Goal: Task Accomplishment & Management: Manage account settings

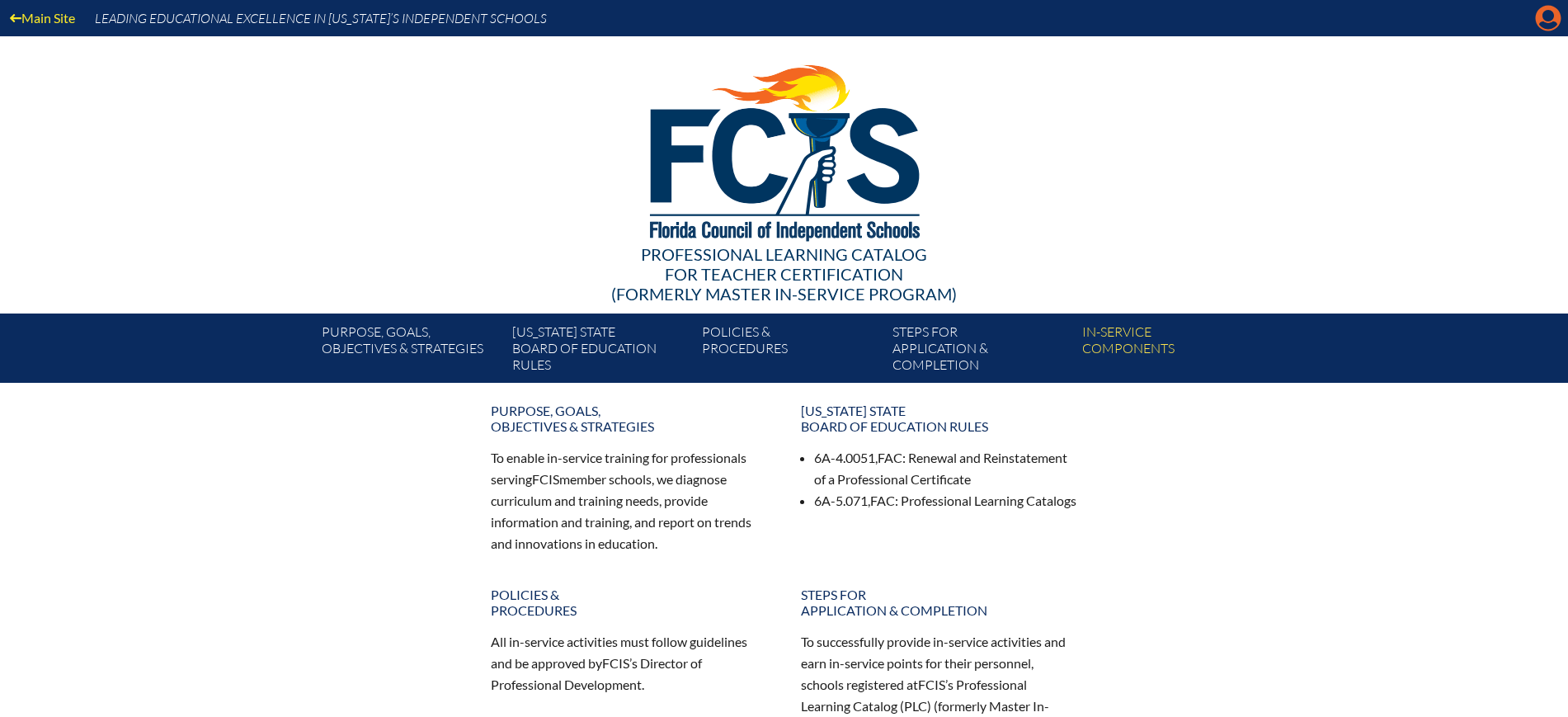
click at [1552, 18] on icon "Manage Account" at bounding box center [1548, 18] width 27 height 27
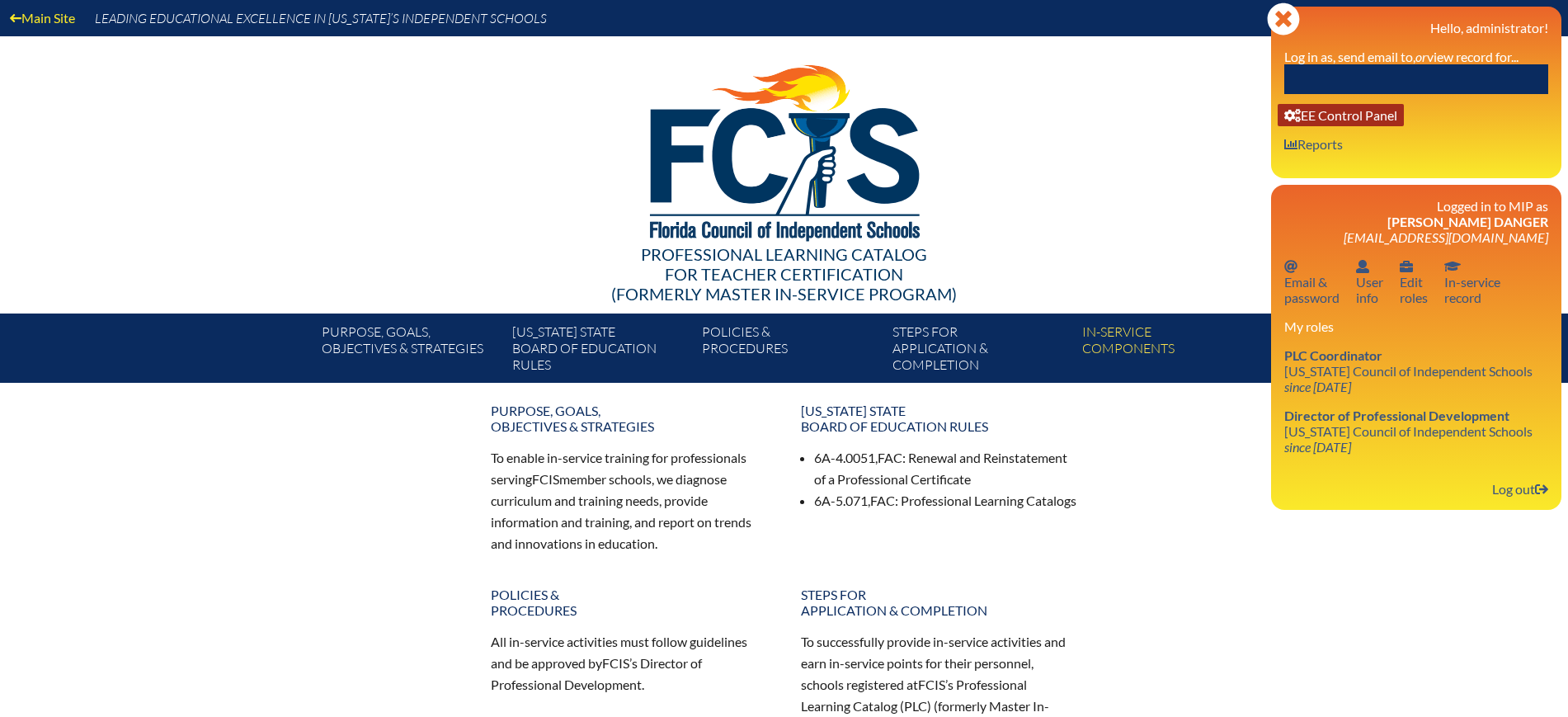
click at [1400, 115] on link "User info EE Control Panel" at bounding box center [1341, 115] width 126 height 22
click at [1300, 68] on input "text" at bounding box center [1416, 79] width 264 height 30
paste input "[EMAIL_ADDRESS][DOMAIN_NAME]"
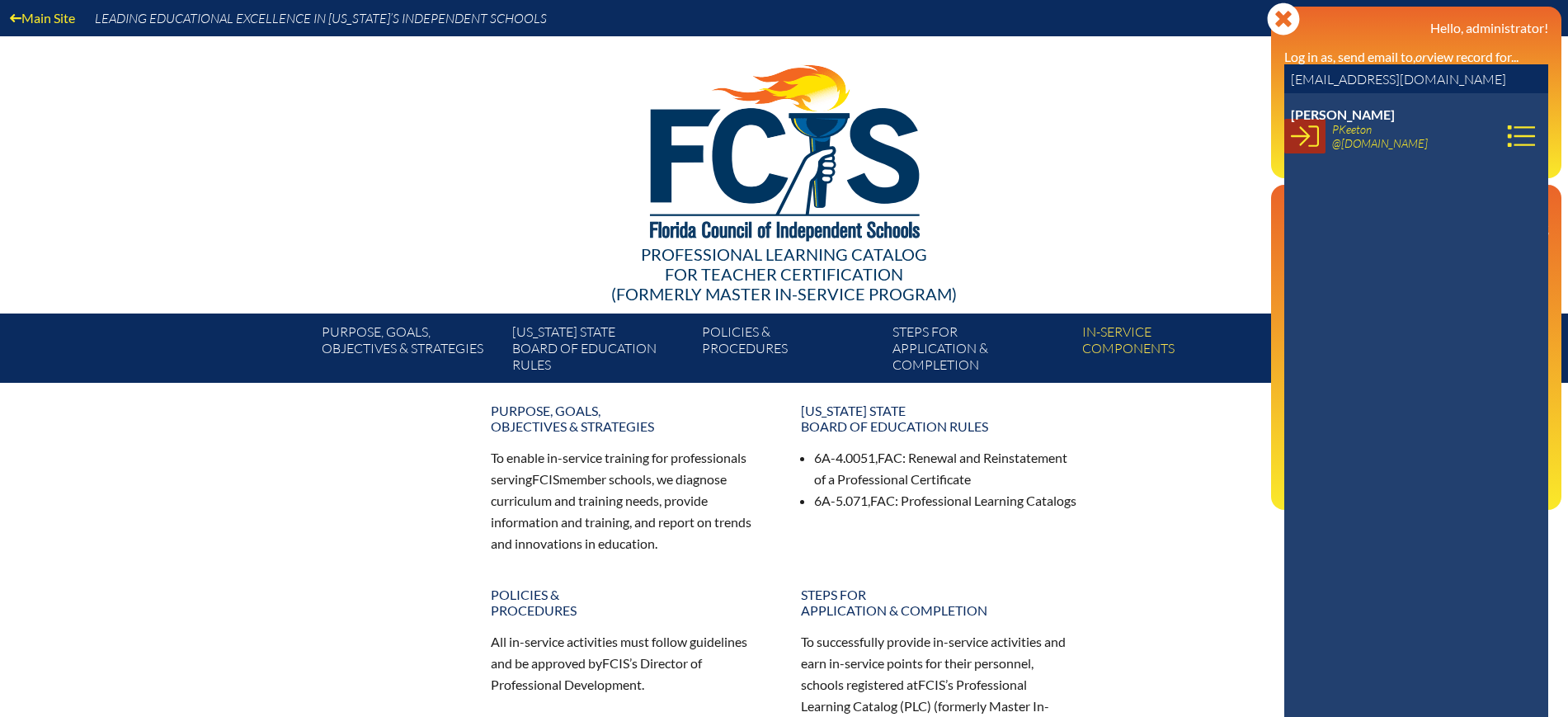
type input "[EMAIL_ADDRESS][DOMAIN_NAME]"
drag, startPoint x: 1300, startPoint y: 133, endPoint x: 1272, endPoint y: 89, distance: 52.2
click at [1300, 133] on icon at bounding box center [1305, 136] width 28 height 28
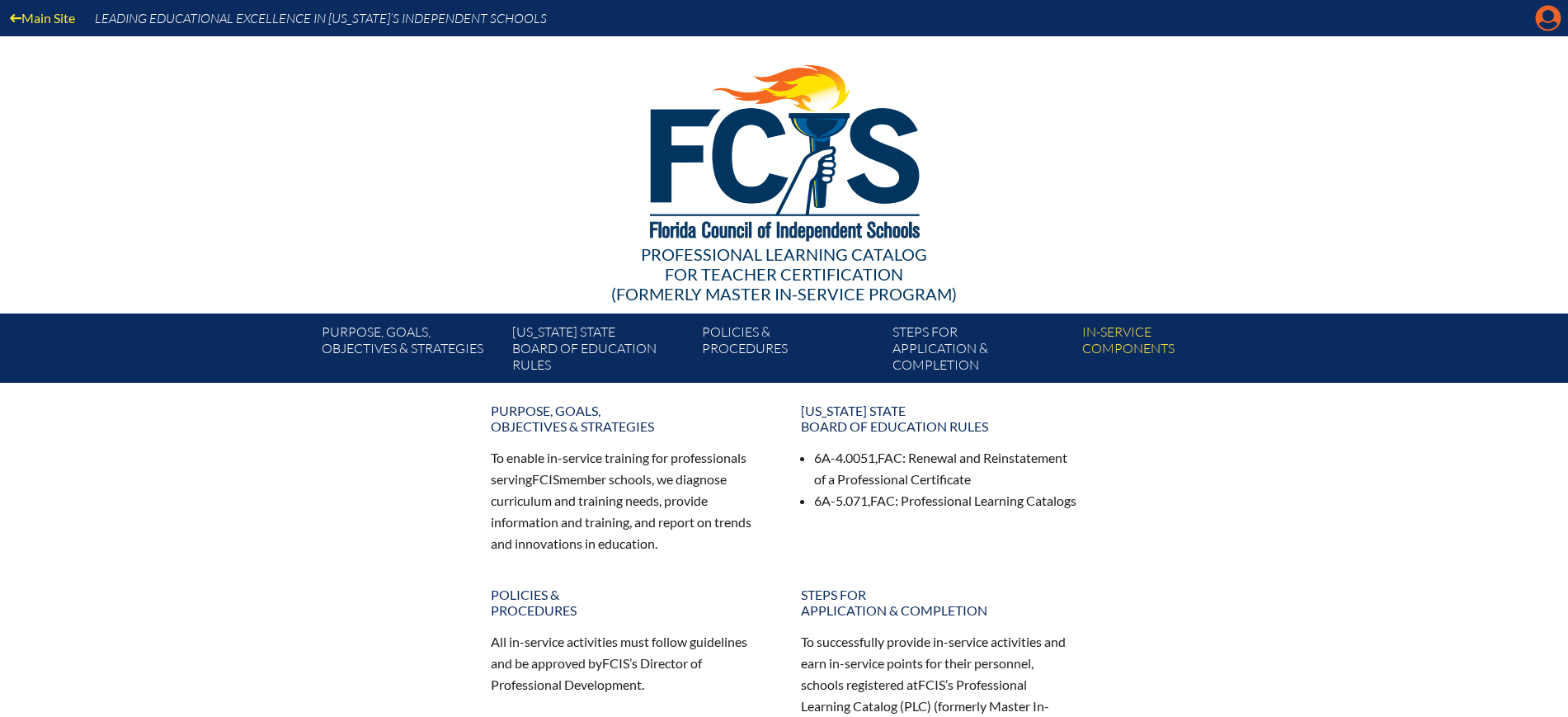
click at [1550, 12] on icon "Manage account" at bounding box center [1548, 18] width 27 height 27
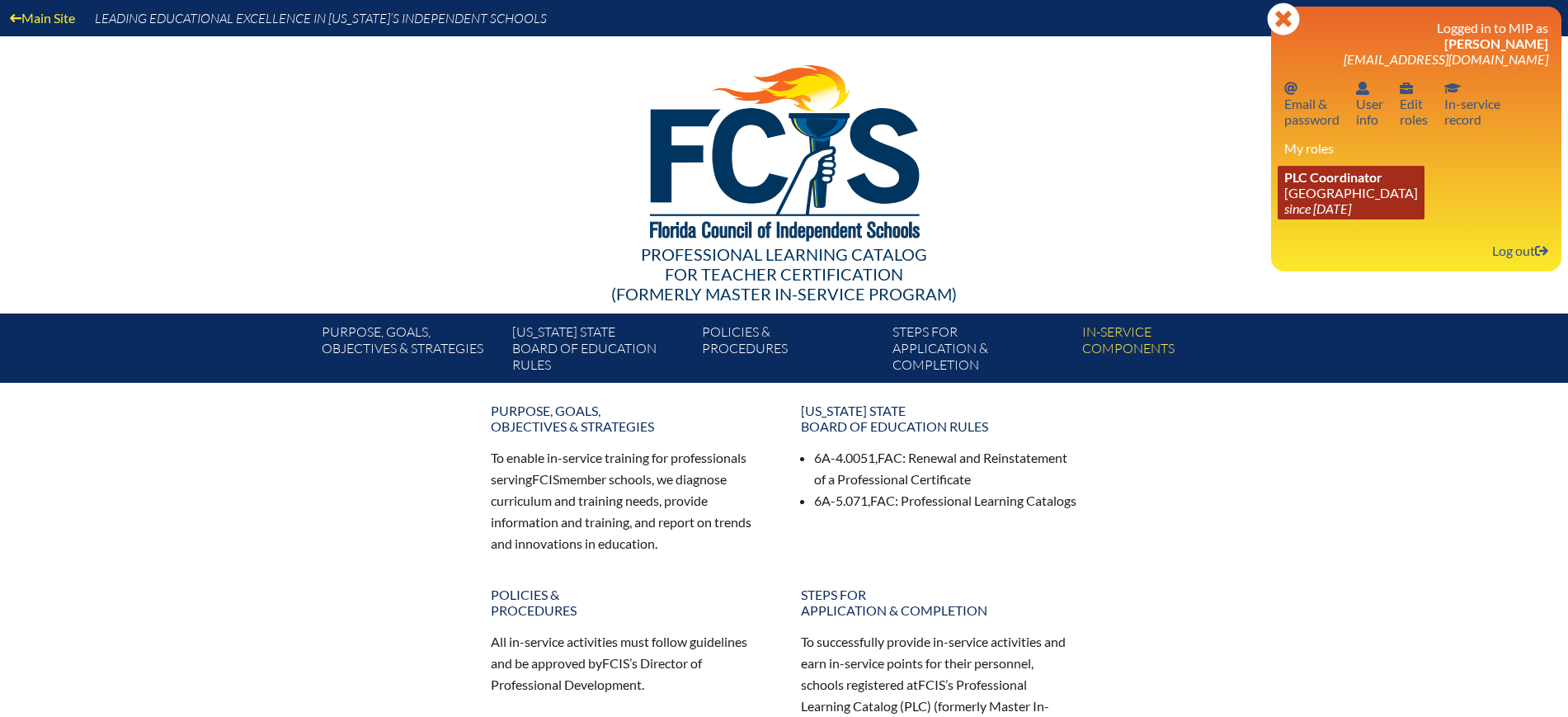
click at [1306, 208] on icon "since [DATE]" at bounding box center [1318, 208] width 67 height 15
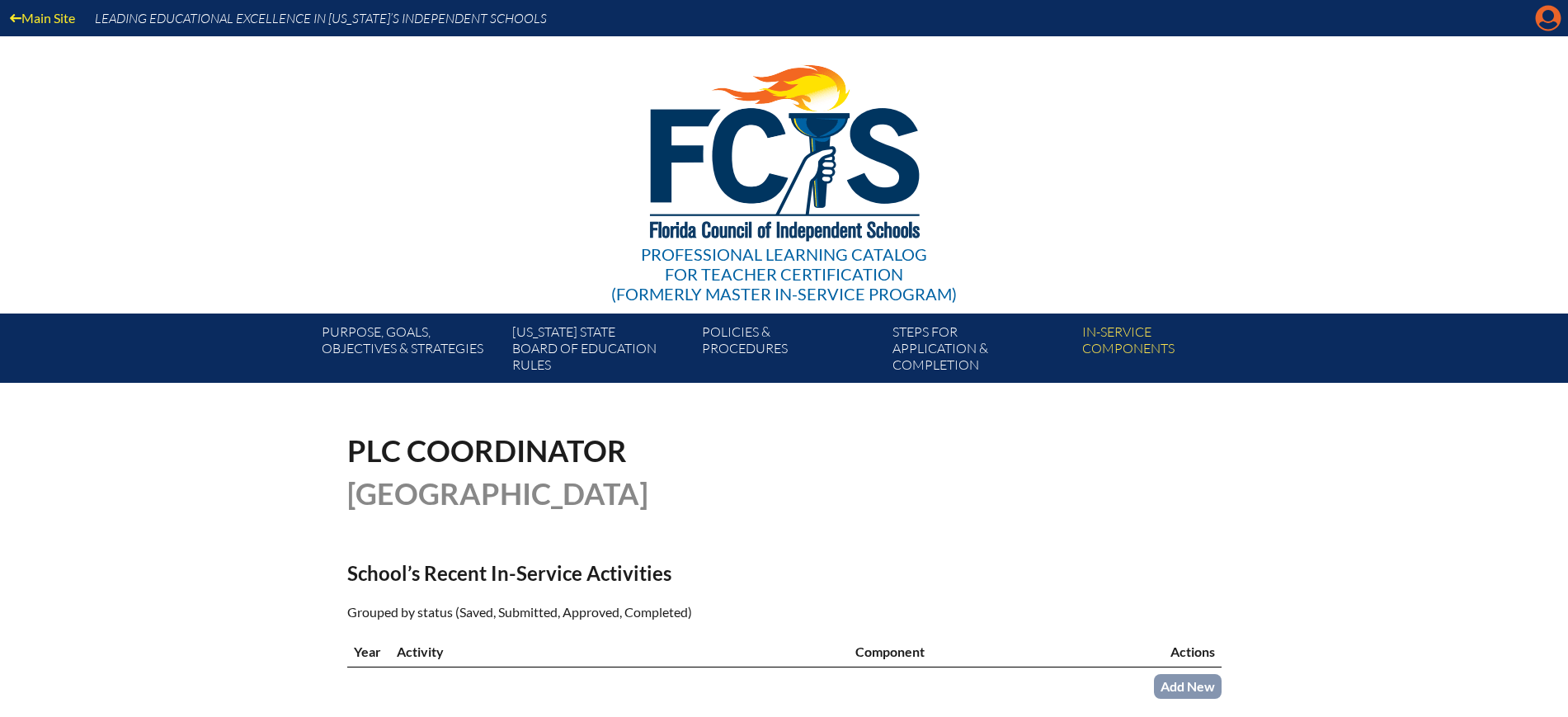
drag, startPoint x: 1542, startPoint y: 10, endPoint x: 1541, endPoint y: 44, distance: 34.0
click at [1543, 11] on icon at bounding box center [1549, 19] width 26 height 26
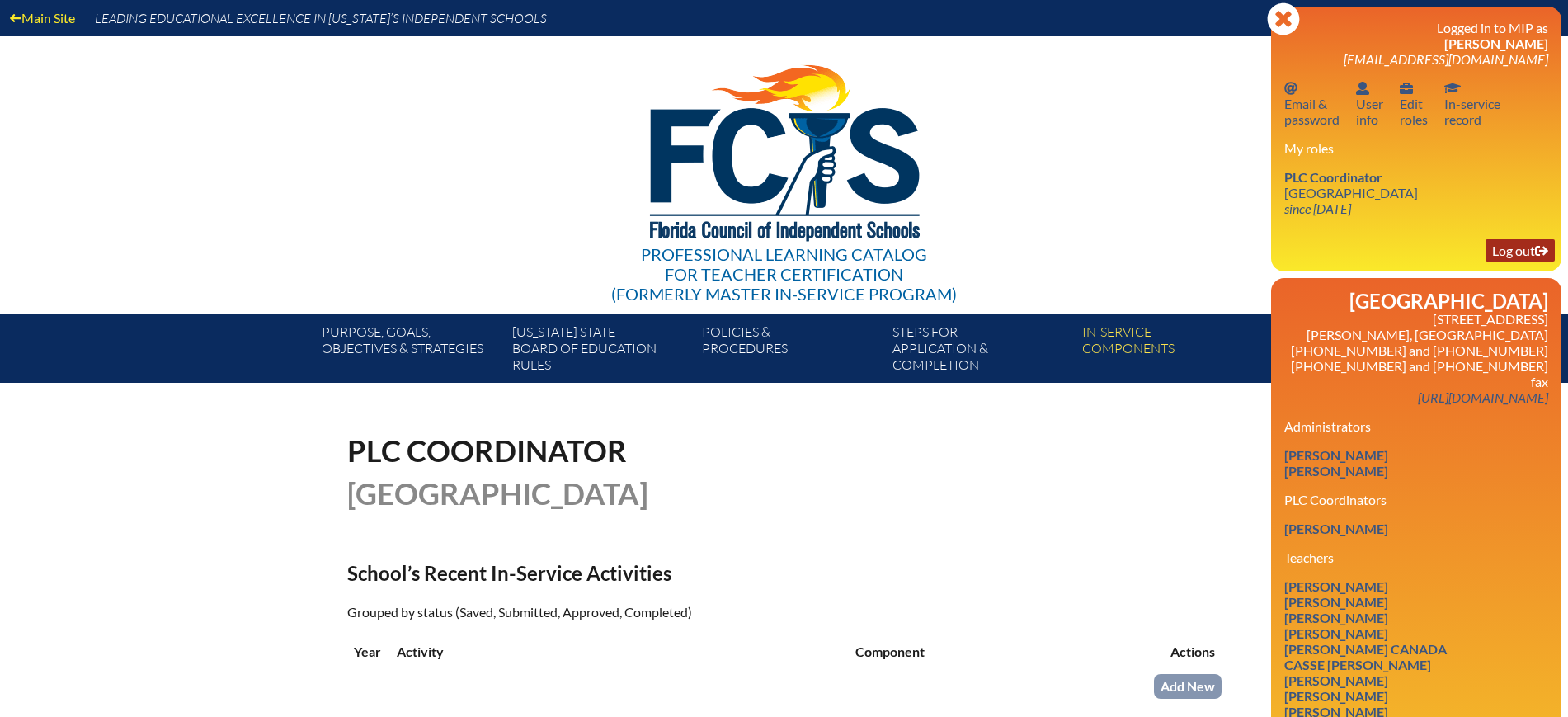
click at [1520, 254] on link "Log out Log out" at bounding box center [1520, 250] width 69 height 22
